Goal: Information Seeking & Learning: Find specific page/section

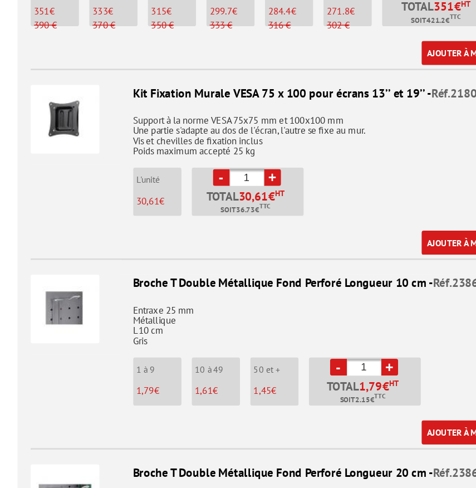
scroll to position [1221, 0]
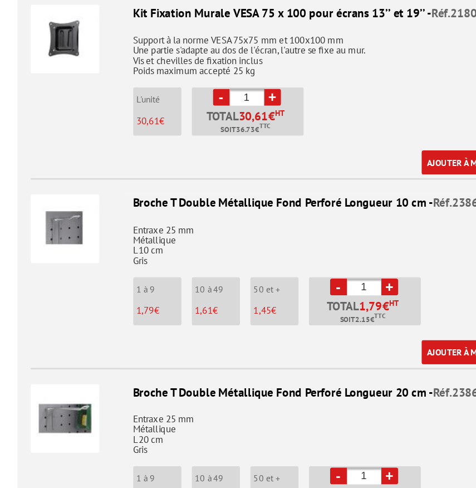
click at [64, 225] on img at bounding box center [74, 239] width 52 height 52
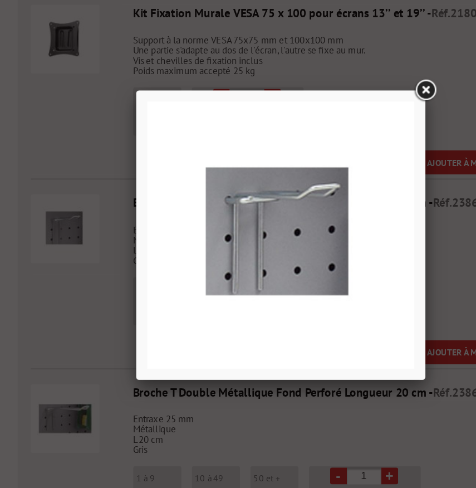
click at [349, 136] on link at bounding box center [348, 134] width 20 height 20
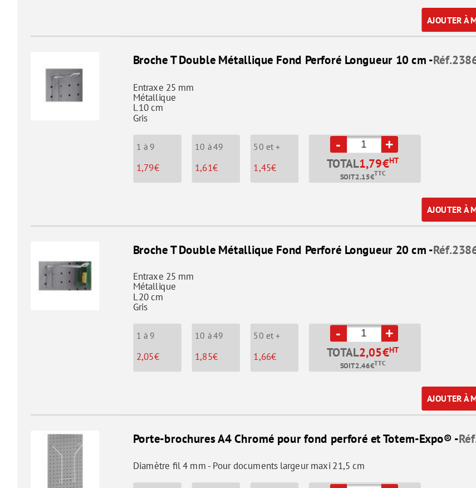
scroll to position [1283, 0]
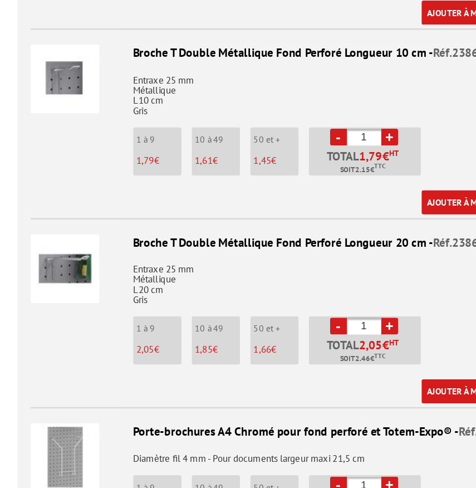
click at [77, 322] on img at bounding box center [74, 320] width 52 height 52
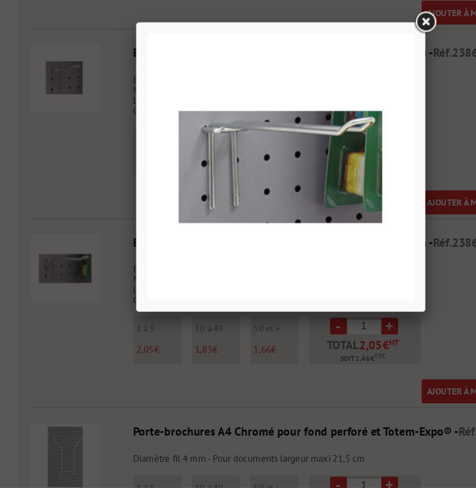
click at [351, 134] on link at bounding box center [348, 134] width 20 height 20
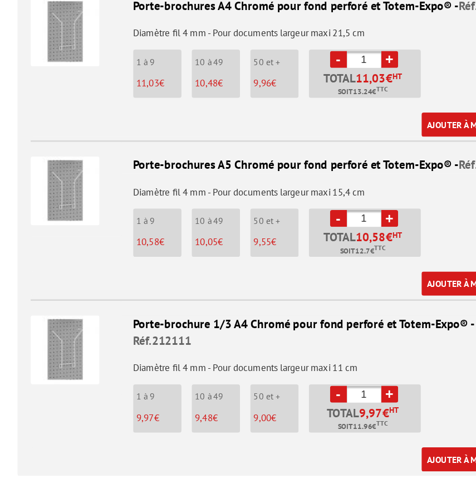
scroll to position [1607, 0]
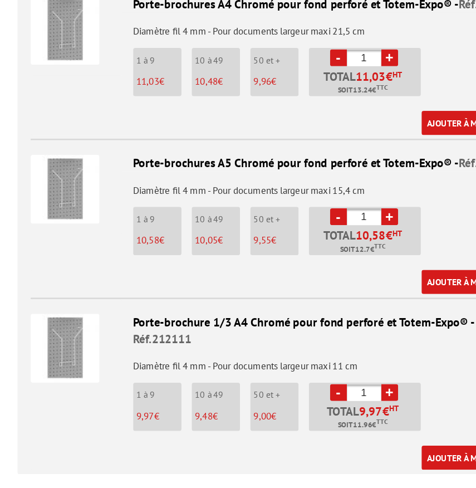
click at [75, 369] on img at bounding box center [74, 381] width 52 height 52
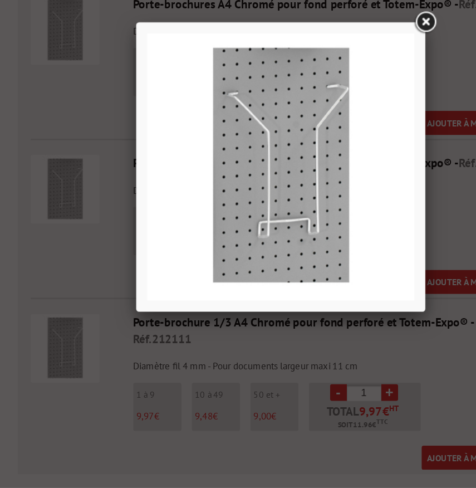
click at [348, 140] on link at bounding box center [348, 134] width 20 height 20
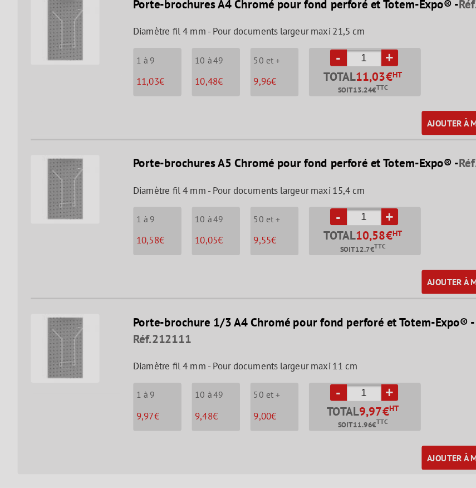
click at [66, 251] on img at bounding box center [74, 260] width 52 height 52
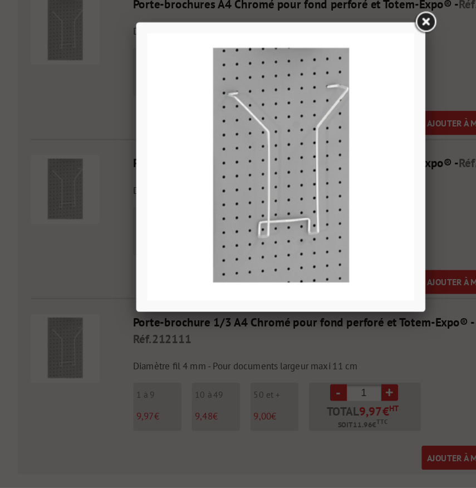
click at [352, 137] on link at bounding box center [348, 134] width 20 height 20
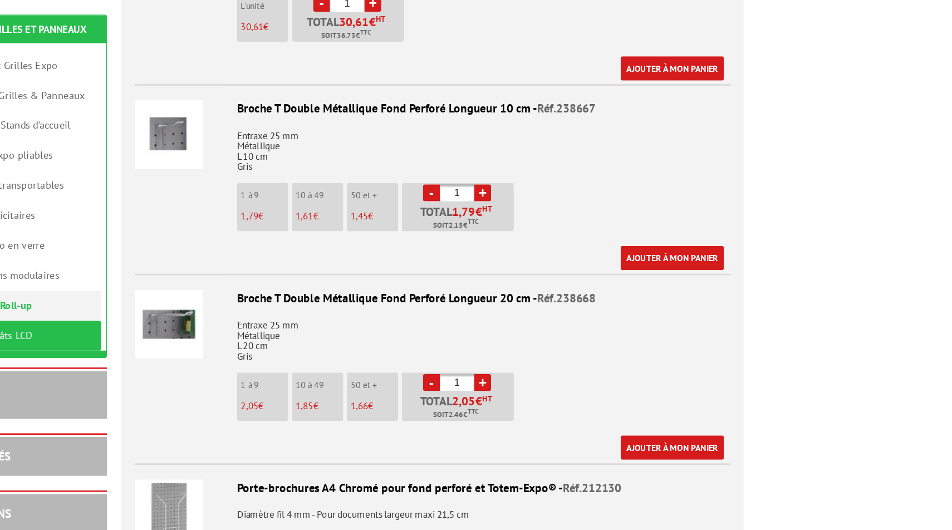
scroll to position [1237, 0]
drag, startPoint x: 401, startPoint y: 215, endPoint x: 632, endPoint y: 213, distance: 231.6
click at [475, 221] on div "Broche T Double Métallique Fond Perforé Longueur 20 cm - Réf.238668" at bounding box center [556, 227] width 453 height 13
copy div "Broche T Double Métallique Fond Perforé Longueur 20 cm -"
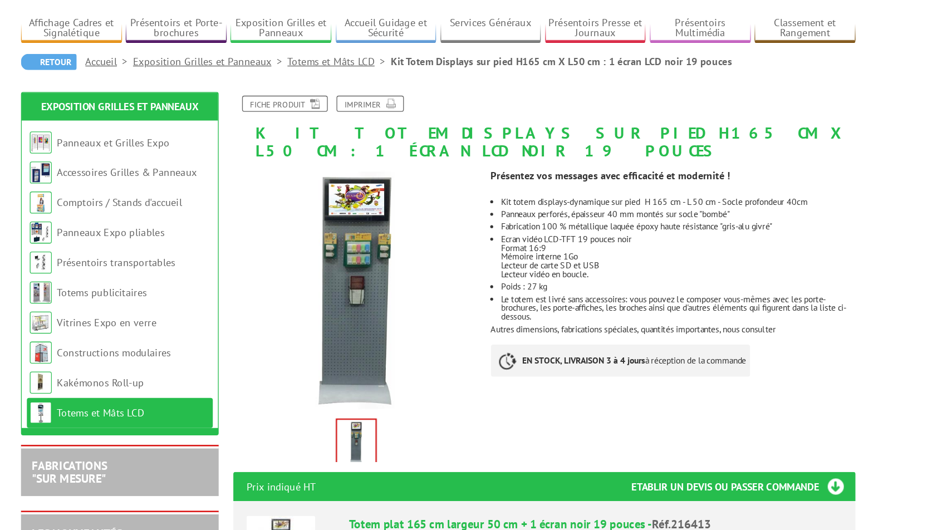
scroll to position [0, 0]
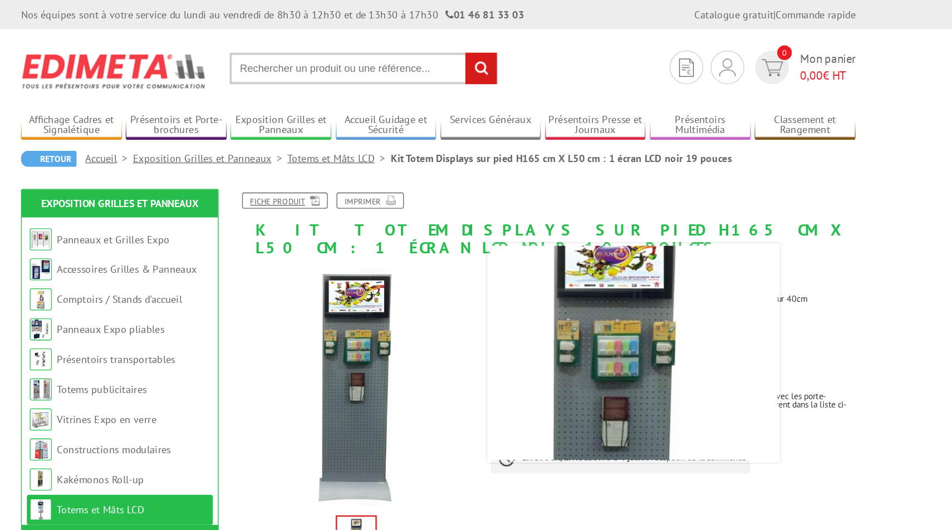
click at [353, 149] on link "Fiche produit" at bounding box center [359, 152] width 65 height 12
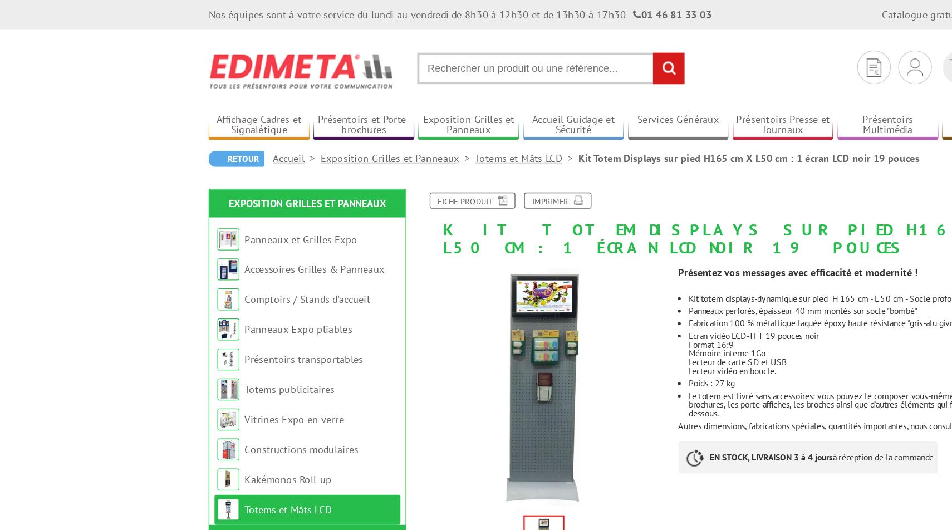
click at [357, 149] on link "Fiche produit" at bounding box center [359, 152] width 65 height 12
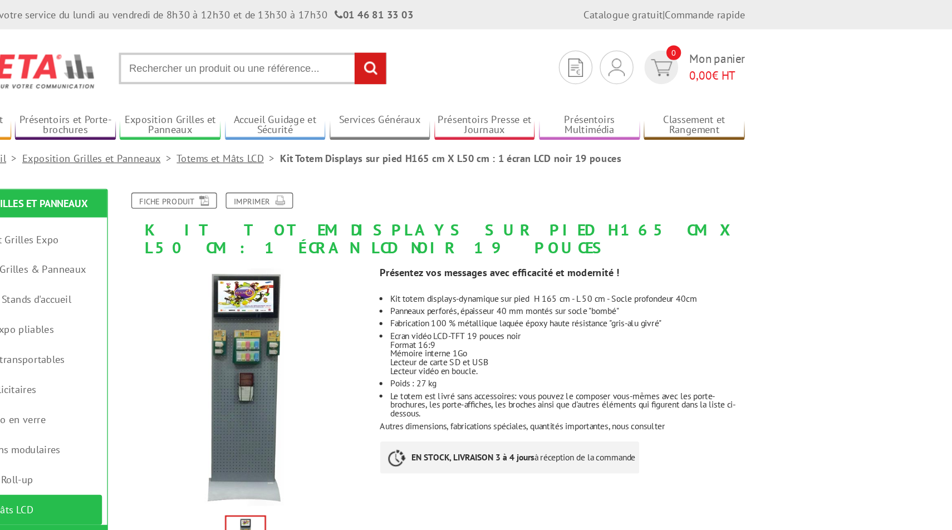
click at [374, 55] on input "text" at bounding box center [419, 52] width 204 height 24
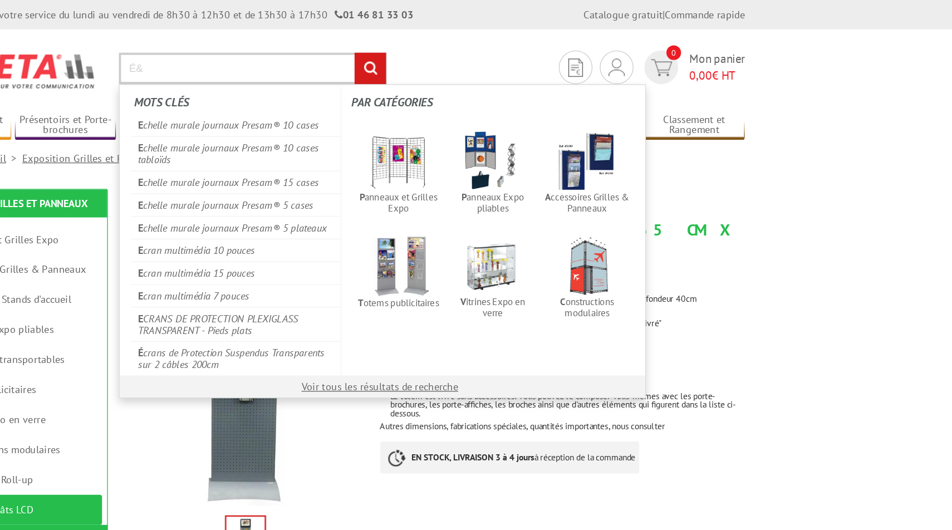
type input "É"
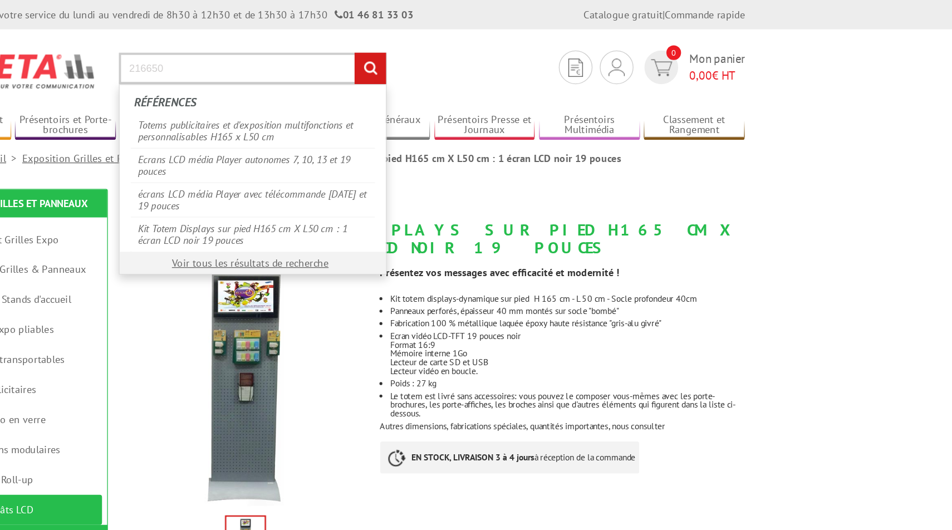
type input "216650"
click at [475, 40] on input "rechercher" at bounding box center [508, 52] width 24 height 24
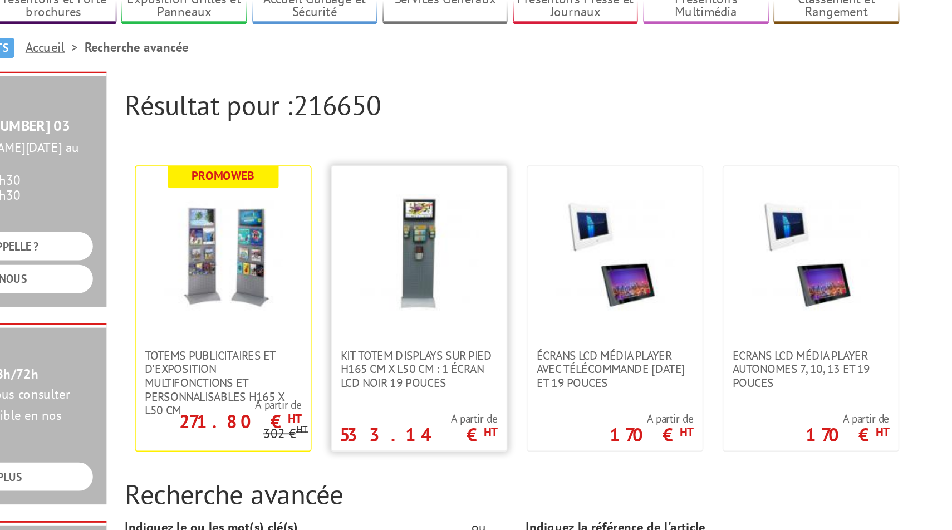
click at [500, 246] on img at bounding box center [500, 246] width 72 height 72
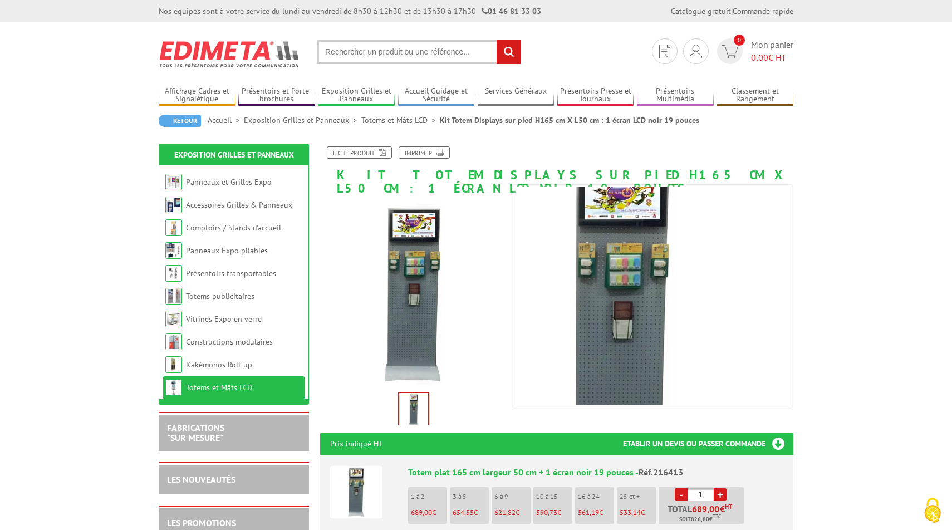
click at [356, 50] on input "text" at bounding box center [419, 52] width 204 height 24
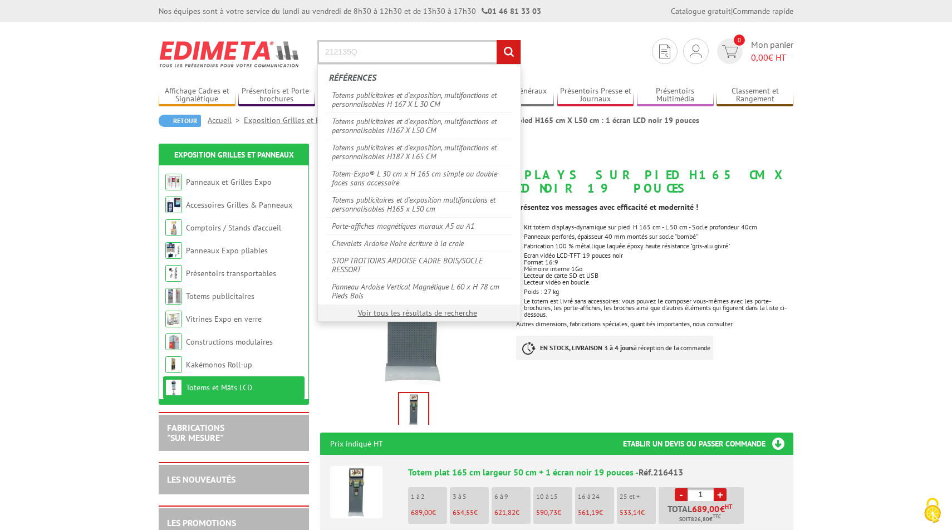
type input "212135Q"
click at [496, 40] on input "rechercher" at bounding box center [508, 52] width 24 height 24
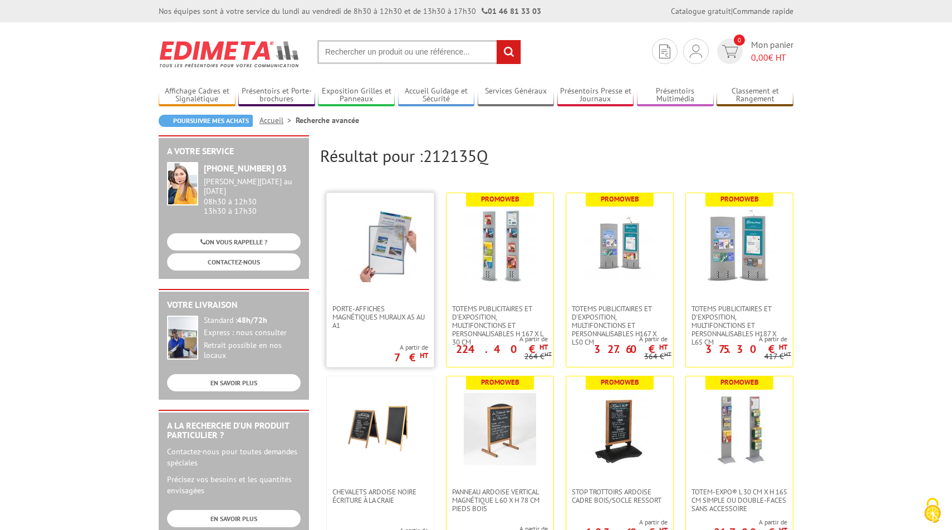
click at [391, 291] on link at bounding box center [380, 248] width 107 height 111
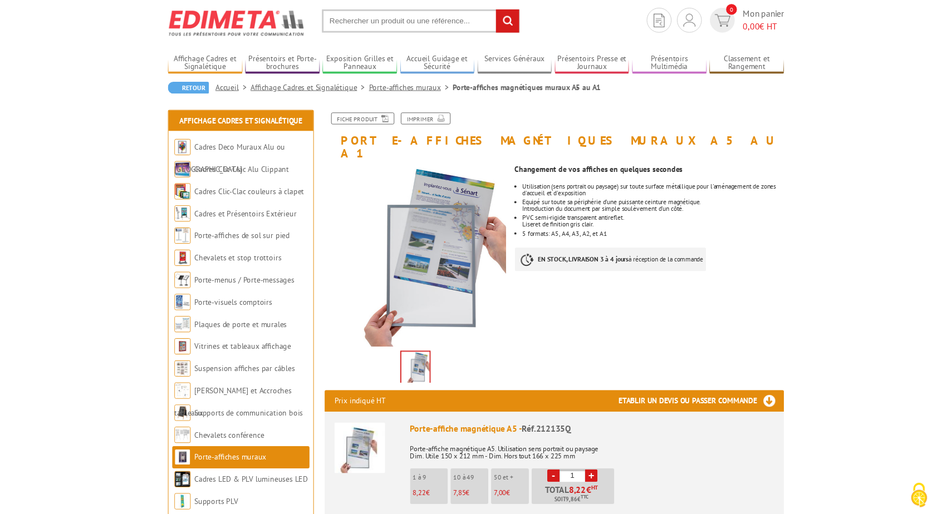
scroll to position [39, 0]
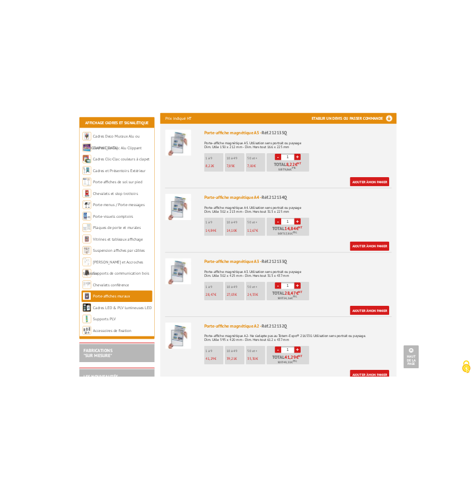
scroll to position [430, 0]
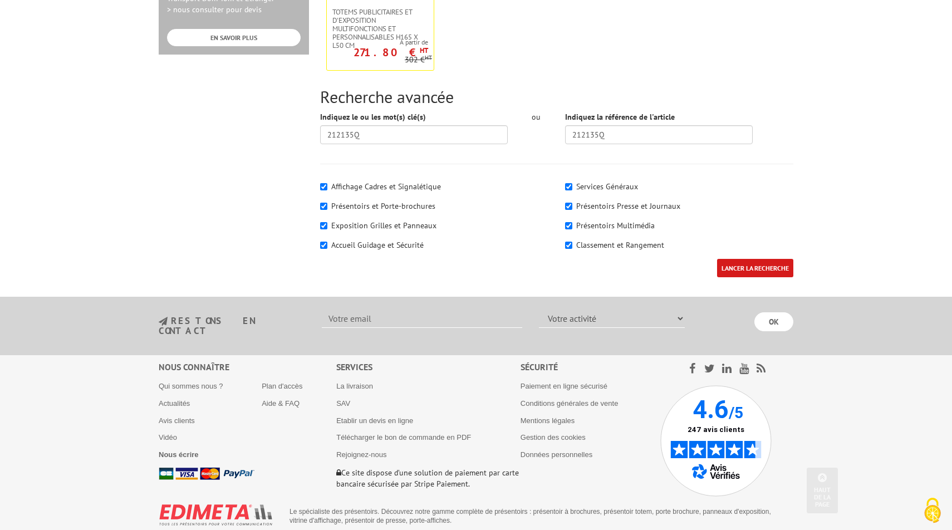
scroll to position [679, 0]
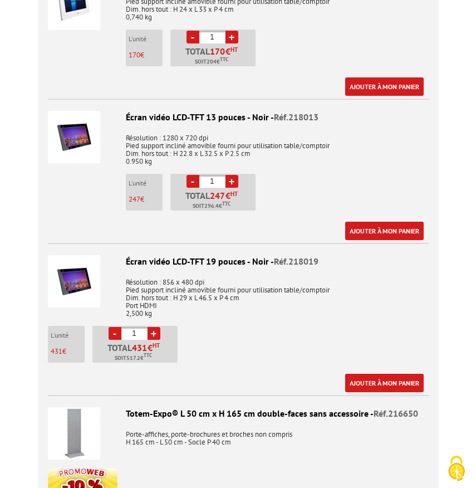
scroll to position [155, 0]
